Goal: Information Seeking & Learning: Find specific fact

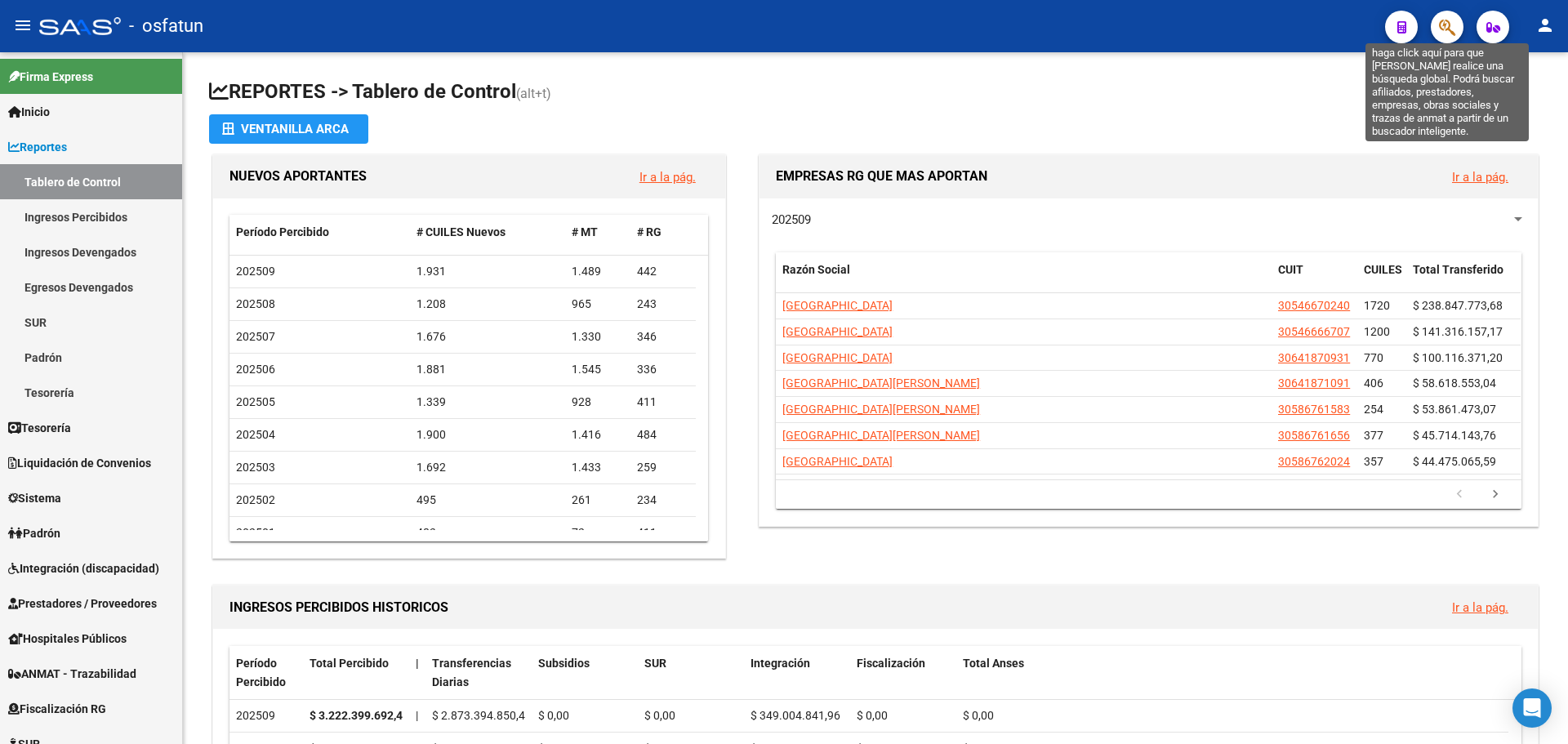
click at [1442, 25] on icon "button" at bounding box center [1448, 28] width 17 height 19
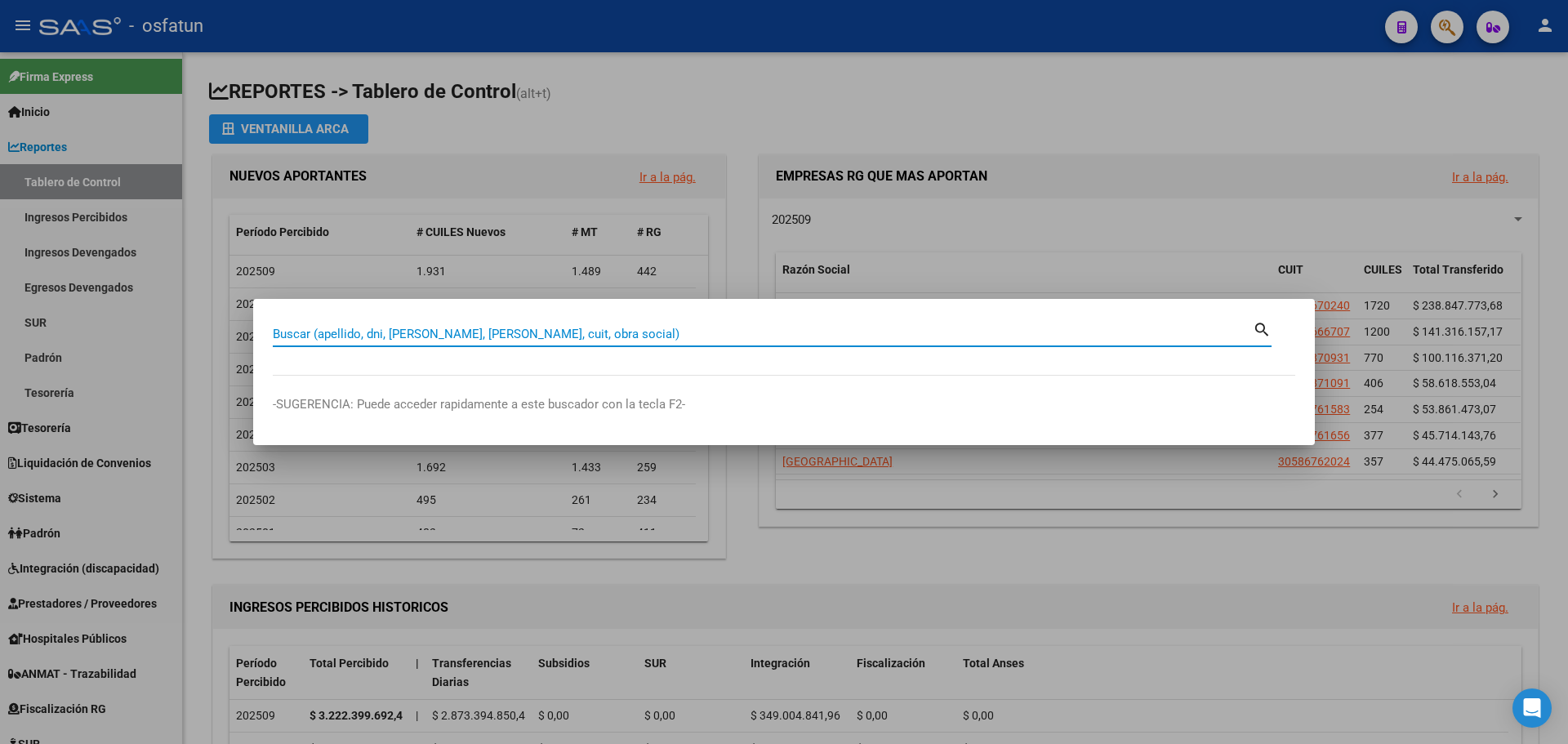
click at [431, 329] on input "Buscar (apellido, dni, [PERSON_NAME], [PERSON_NAME], cuit, obra social)" at bounding box center [763, 334] width 981 height 15
paste input "27248816401"
type input "27248816401"
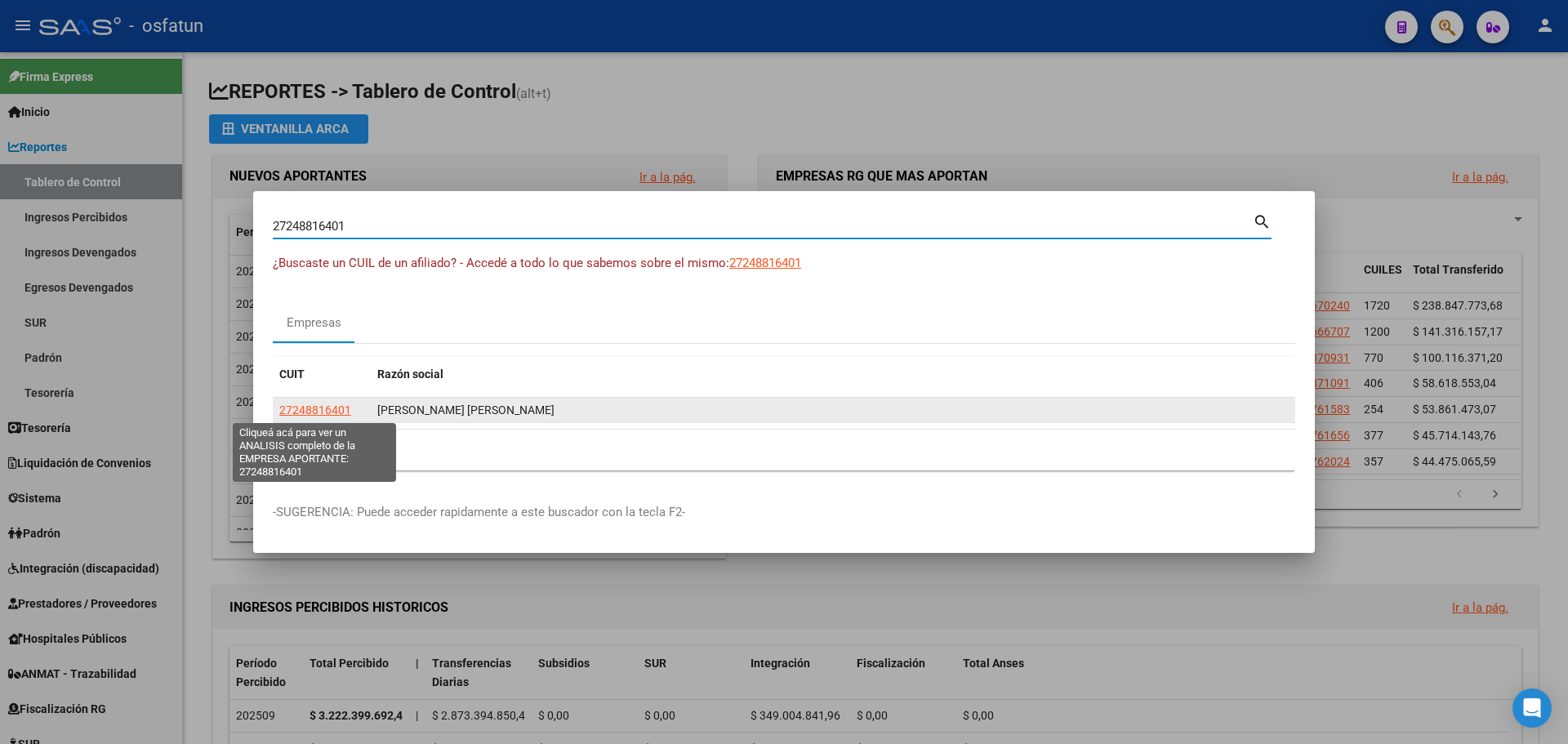
click at [322, 409] on span "27248816401" at bounding box center [315, 410] width 72 height 13
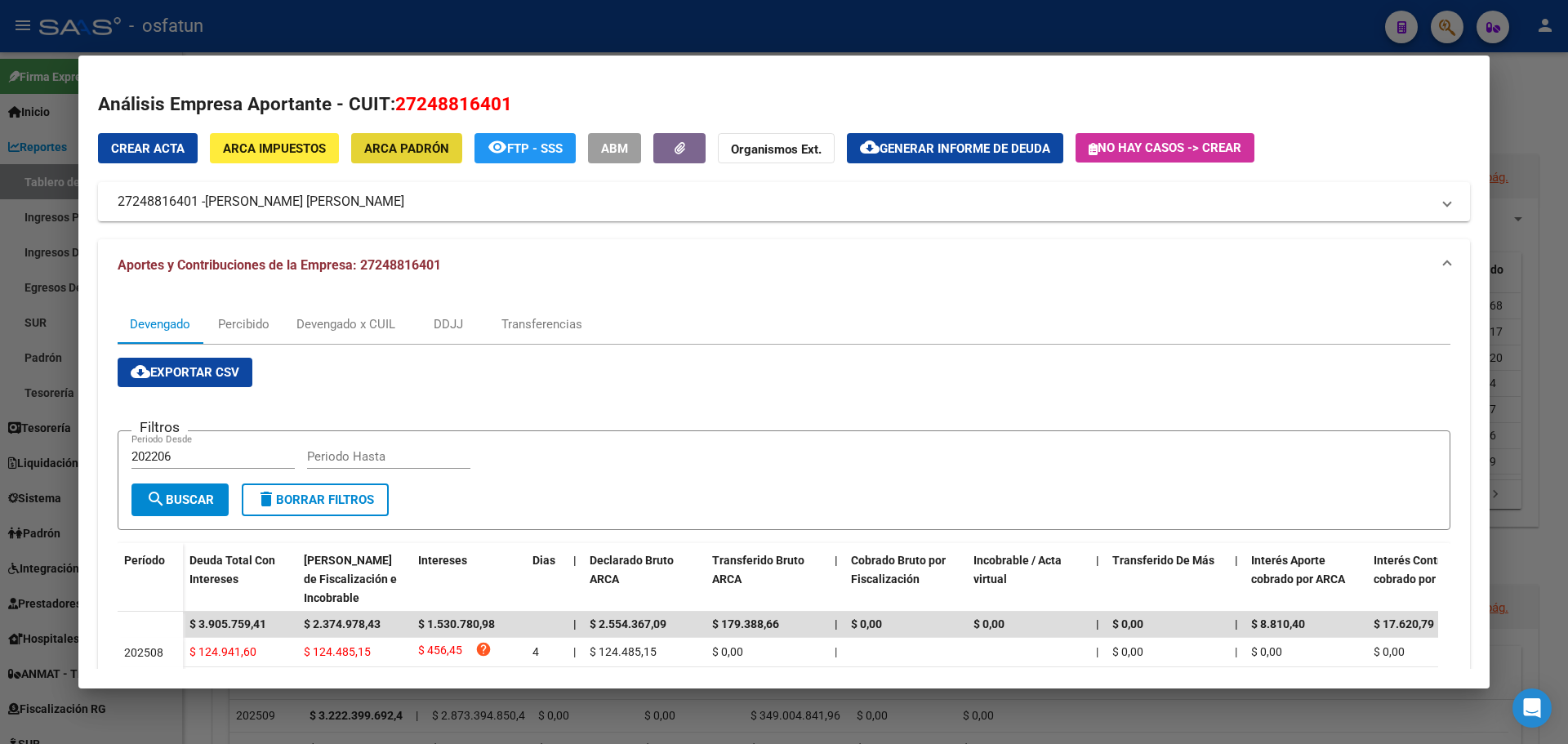
click at [407, 148] on span "ARCA Padrón" at bounding box center [407, 148] width 85 height 15
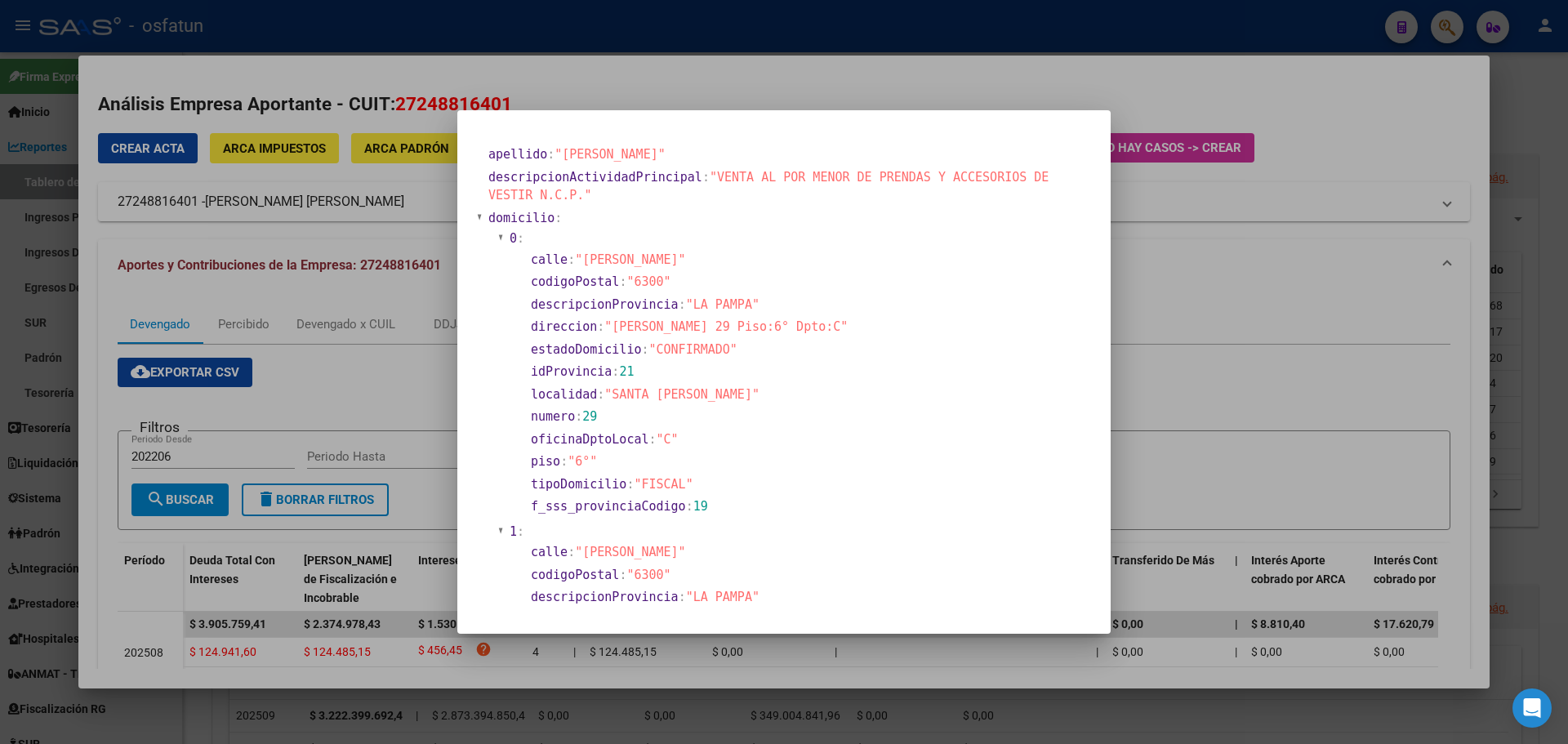
click at [1341, 109] on div at bounding box center [784, 372] width 1568 height 744
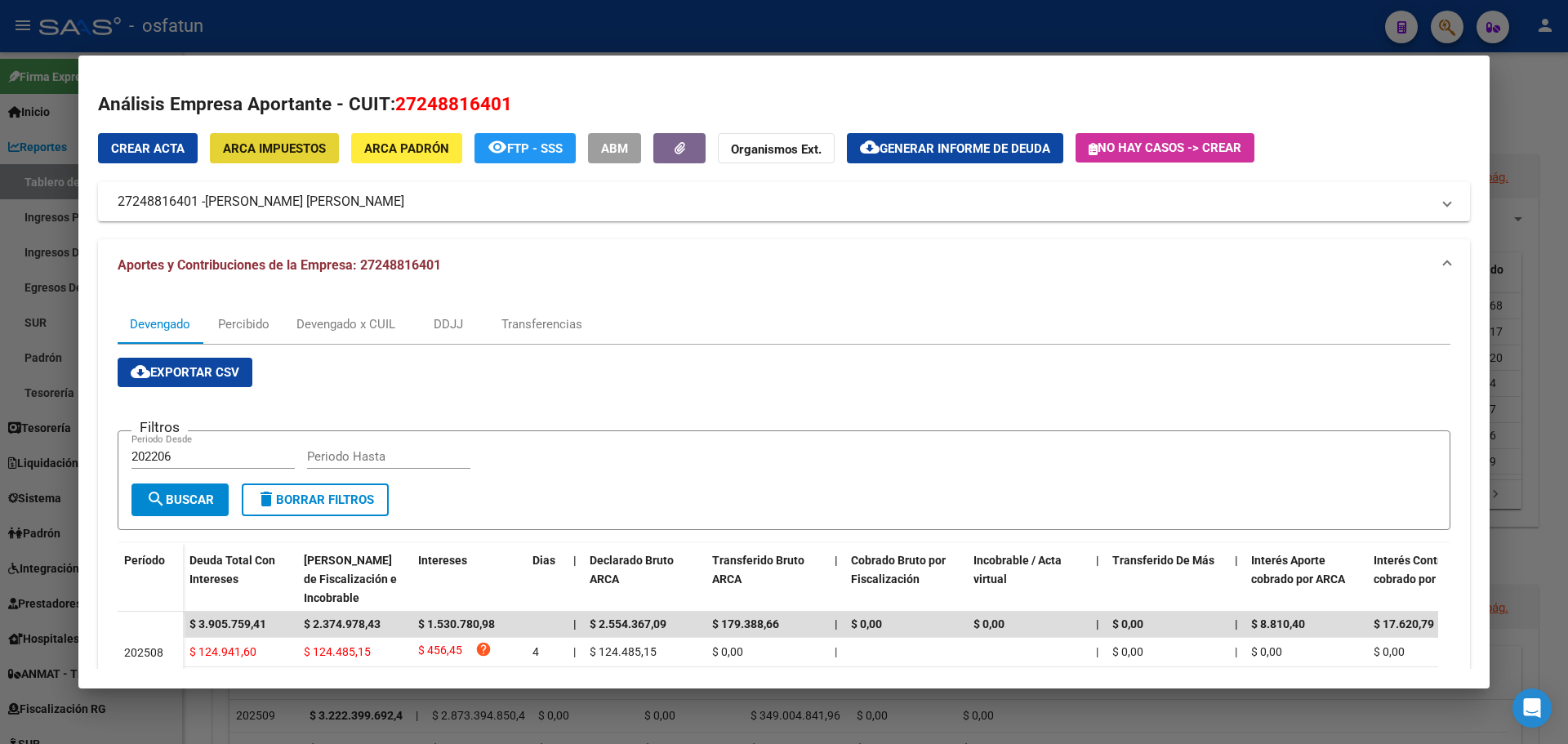
click at [262, 141] on span "ARCA Impuestos" at bounding box center [274, 148] width 103 height 15
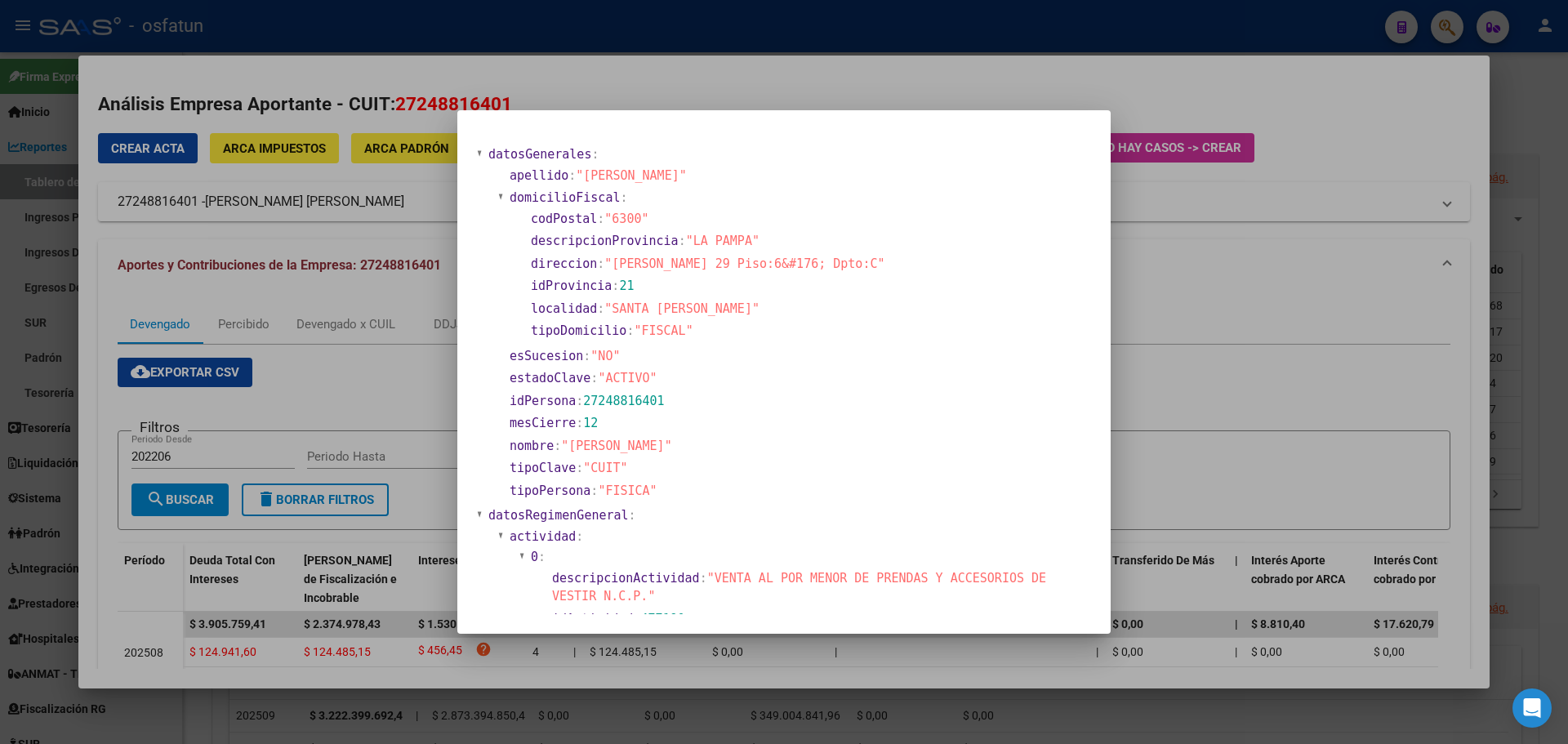
click at [1320, 85] on div at bounding box center [784, 372] width 1568 height 744
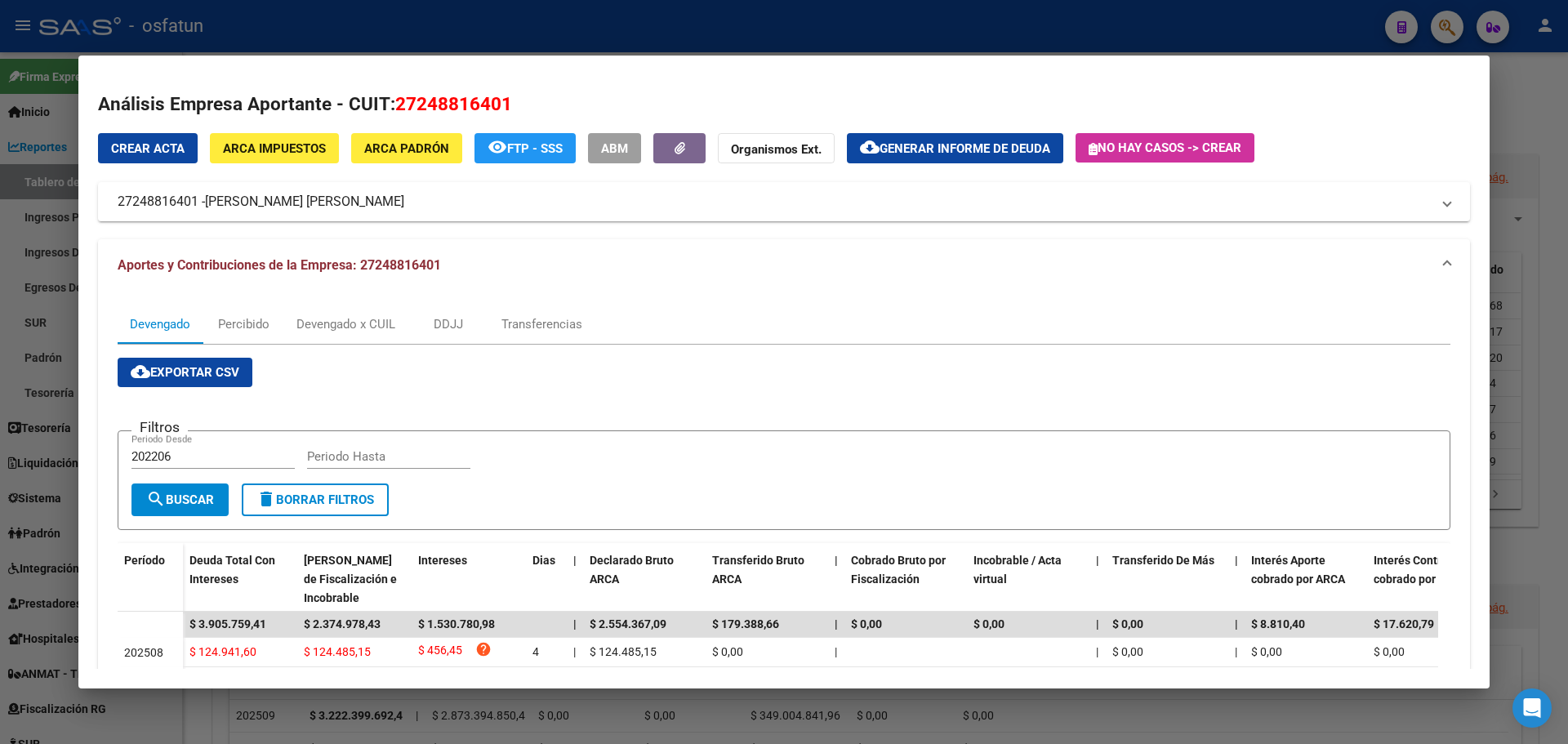
drag, startPoint x: 1542, startPoint y: 99, endPoint x: 1519, endPoint y: 99, distance: 23.0
click at [1541, 99] on div at bounding box center [784, 372] width 1568 height 744
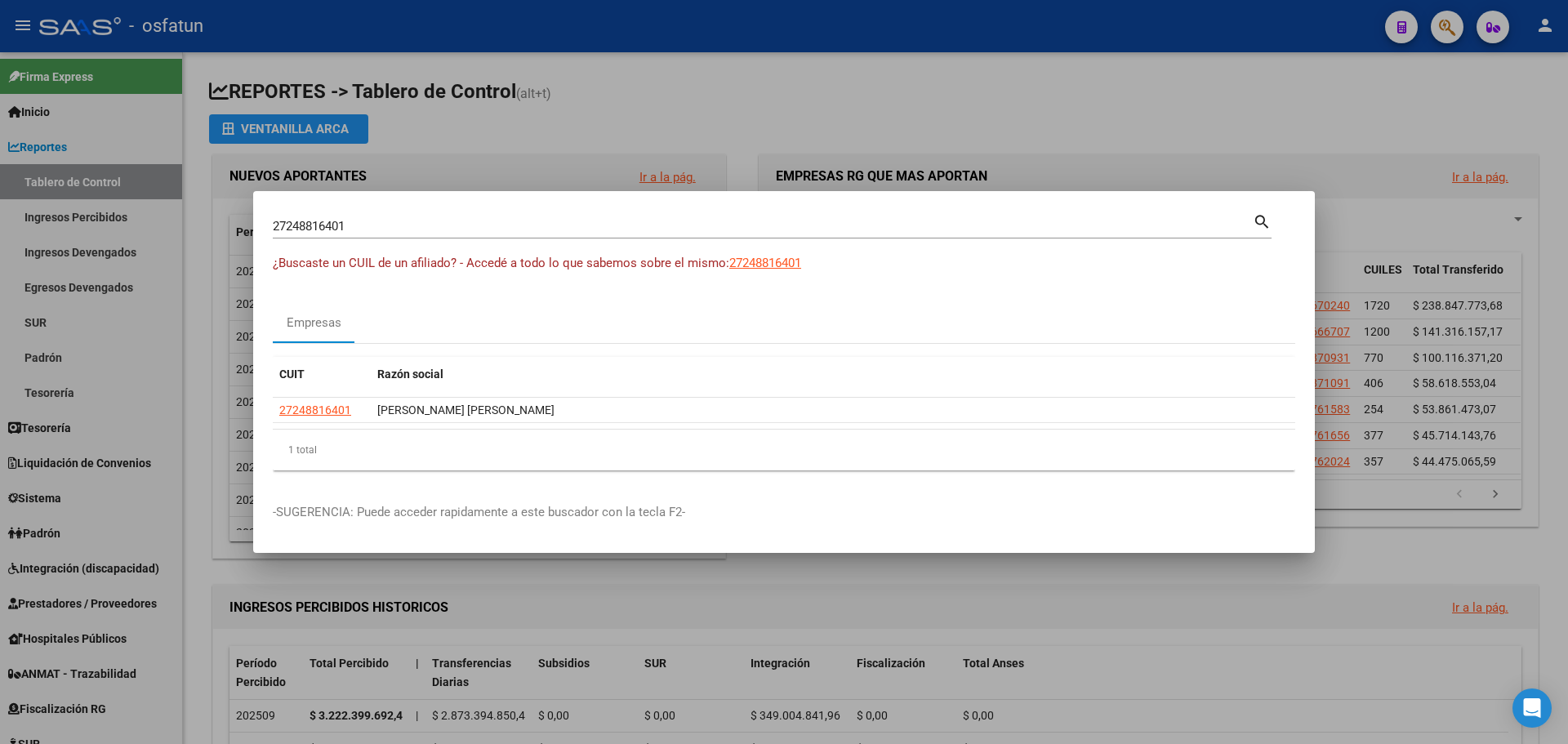
click at [1216, 108] on div at bounding box center [784, 372] width 1568 height 744
